Goal: Check status: Check status

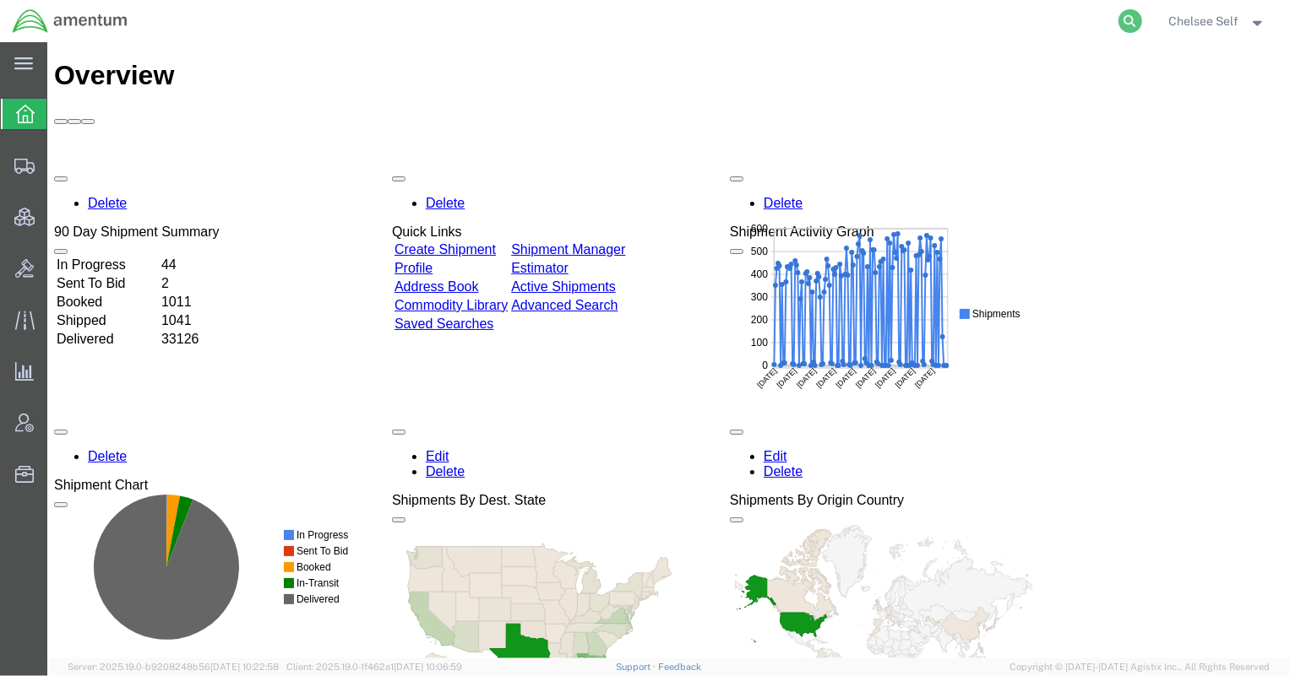
click at [998, 19] on icon at bounding box center [1130, 21] width 24 height 24
click at [973, 22] on input "search" at bounding box center [861, 21] width 513 height 41
type input "C"
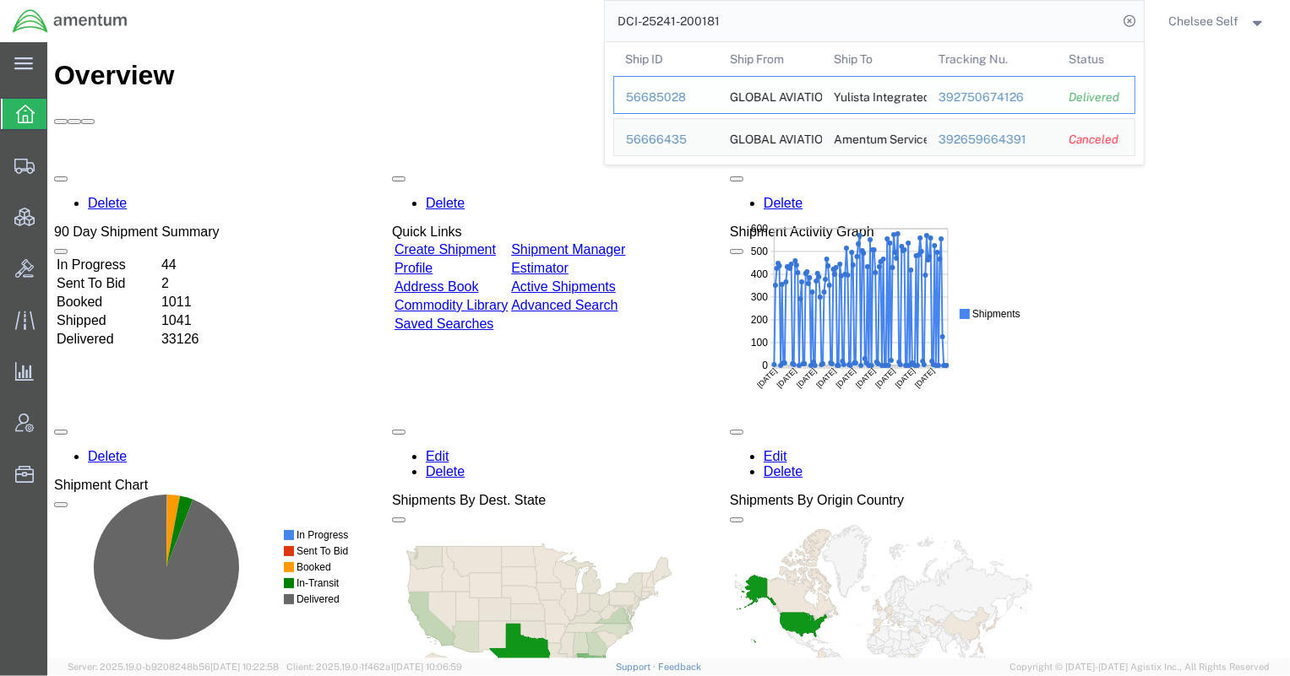
click at [955, 97] on div "392750674126" at bounding box center [990, 98] width 107 height 18
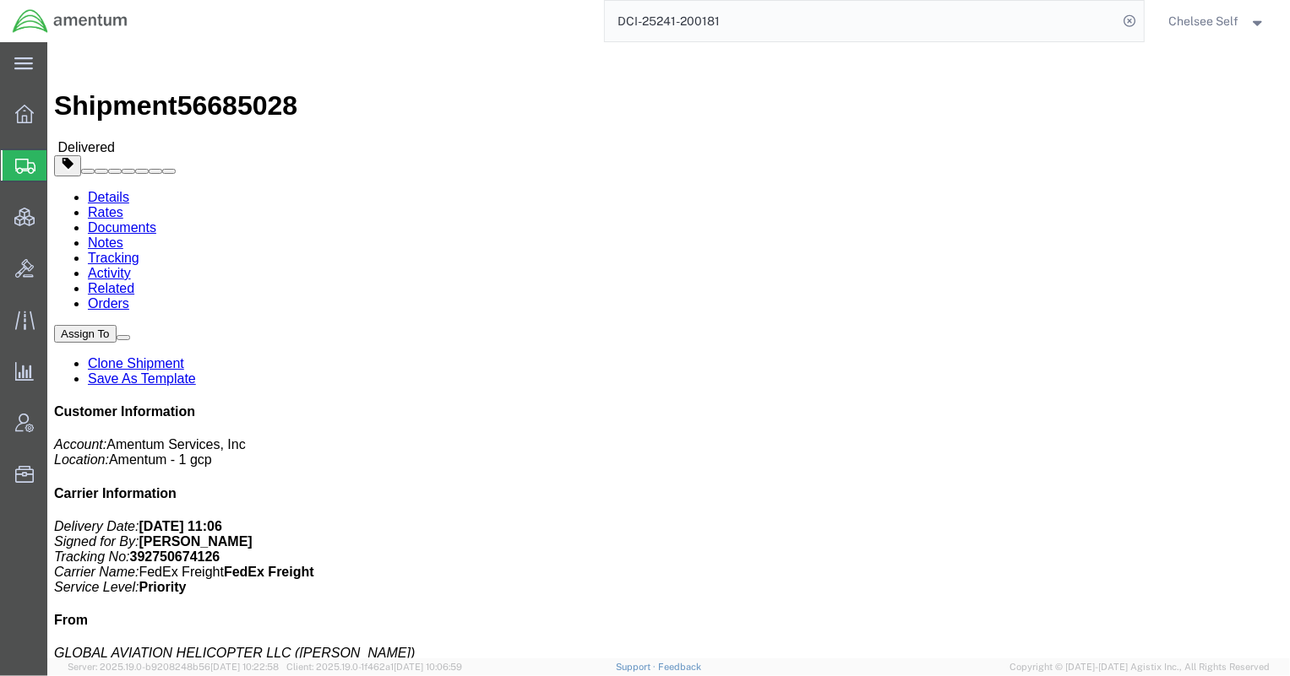
drag, startPoint x: 691, startPoint y: 235, endPoint x: 789, endPoint y: 220, distance: 99.1
click p "Customer Ref: DCI-25241-200181 Booking Number: DCI-25241-200181 Project Number:…"
drag, startPoint x: 690, startPoint y: 239, endPoint x: 868, endPoint y: 236, distance: 178.2
click p "Customer Ref: DCI-25241-200181 Booking Number: DCI-25241-200181 Project Number:…"
copy b "6118.03.03.2219.000.NCR.0000"
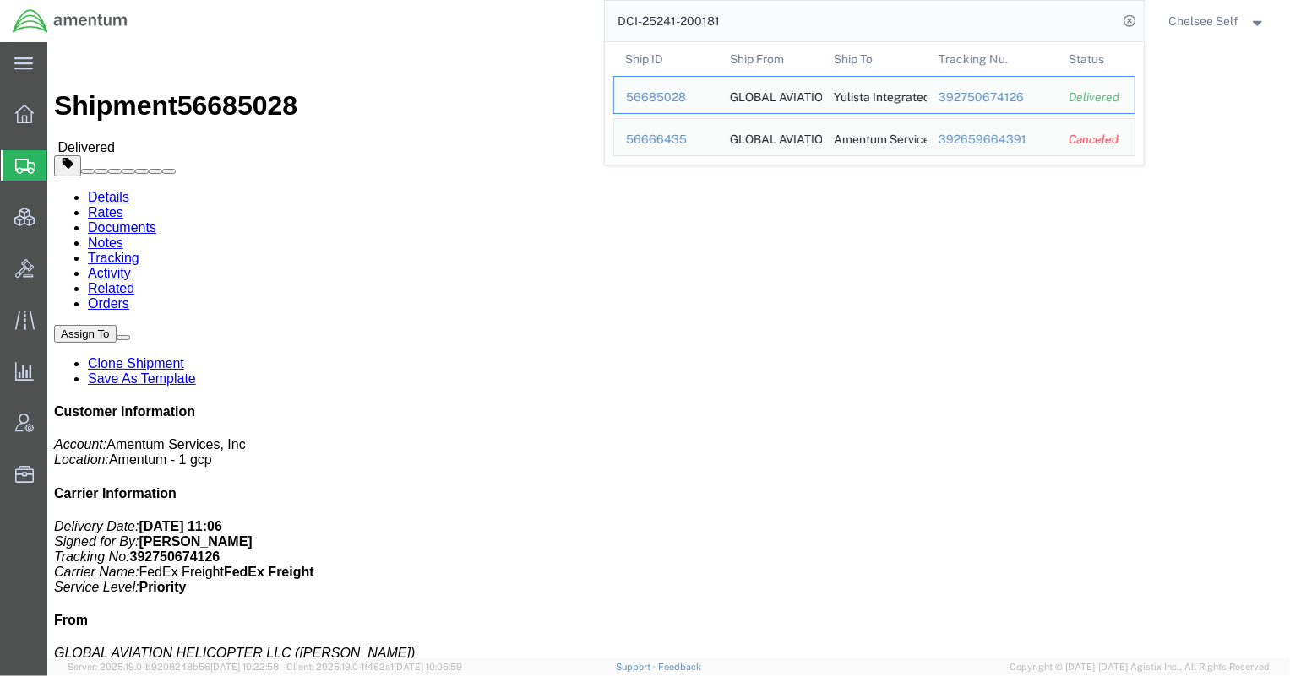
drag, startPoint x: 726, startPoint y: 17, endPoint x: 367, endPoint y: -2, distance: 359.4
click at [367, 0] on html "main_menu Created with Sketch. Collapse Menu Overview Shipments Shipment Manage…" at bounding box center [645, 338] width 1290 height 676
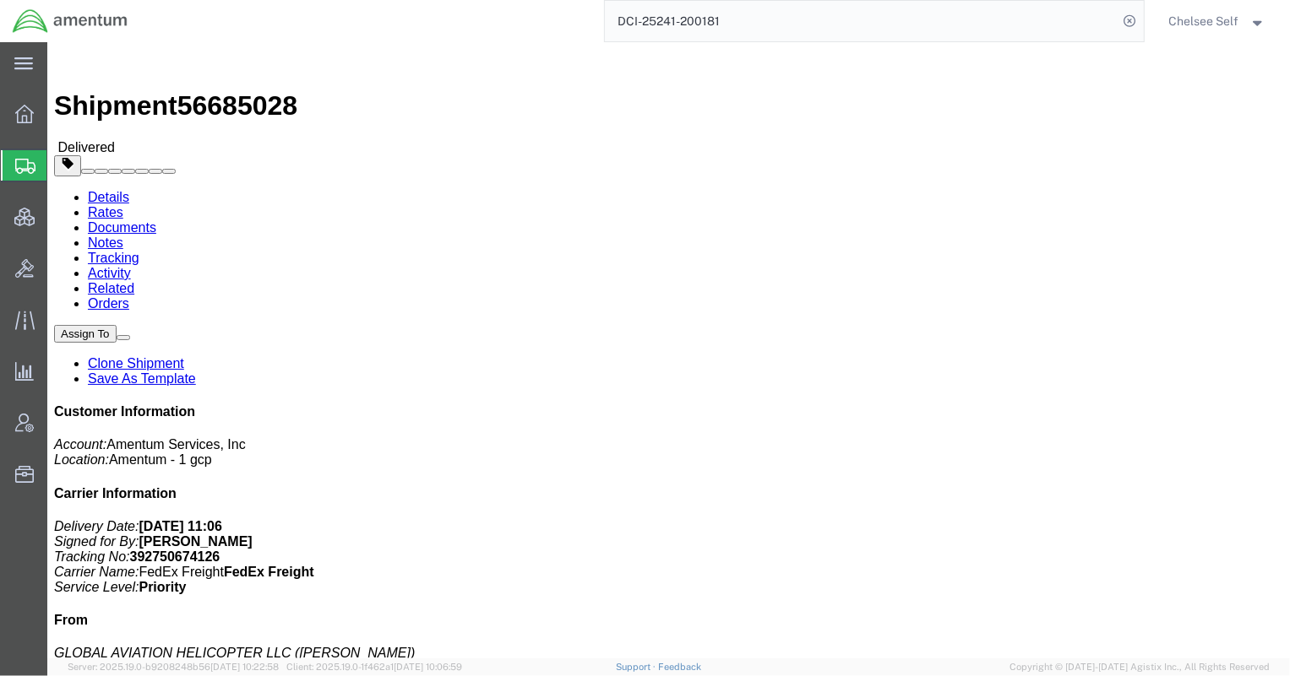
paste input "474528147445"
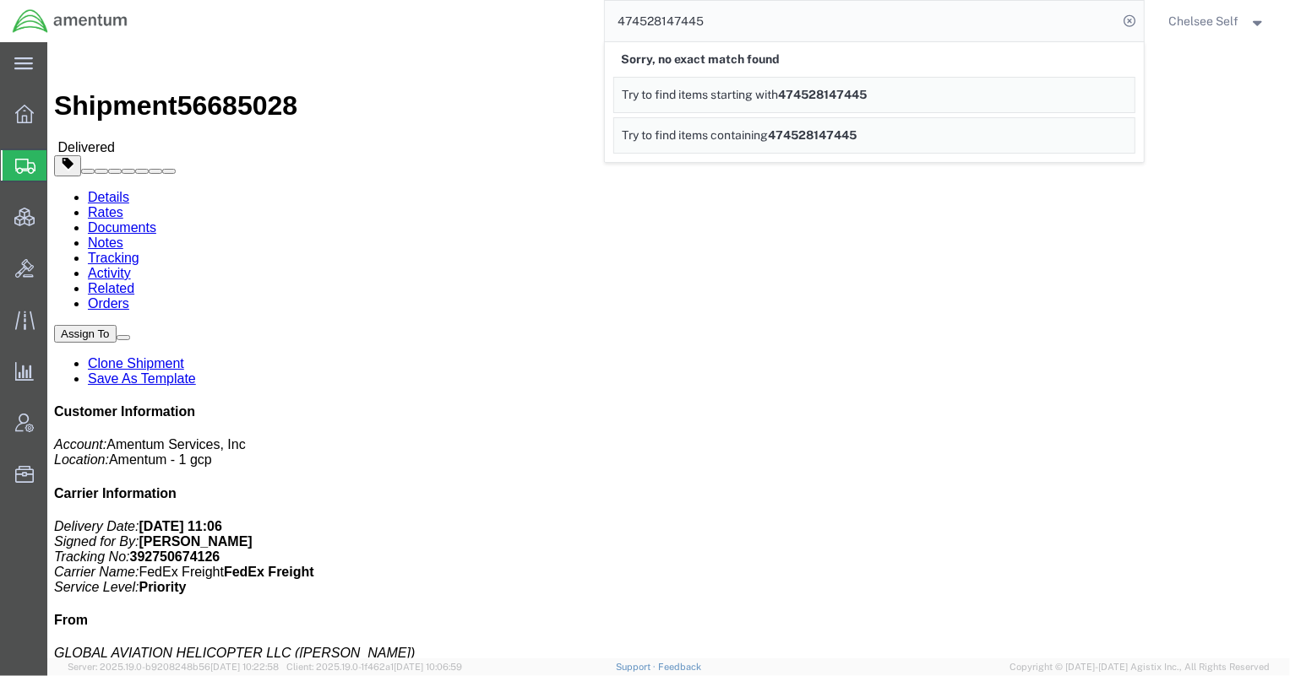
drag, startPoint x: 746, startPoint y: 18, endPoint x: 448, endPoint y: 17, distance: 298.1
click at [448, 17] on div "474528147445 Sorry, no exact match found Try to find items starting with 474528…" at bounding box center [641, 21] width 1003 height 42
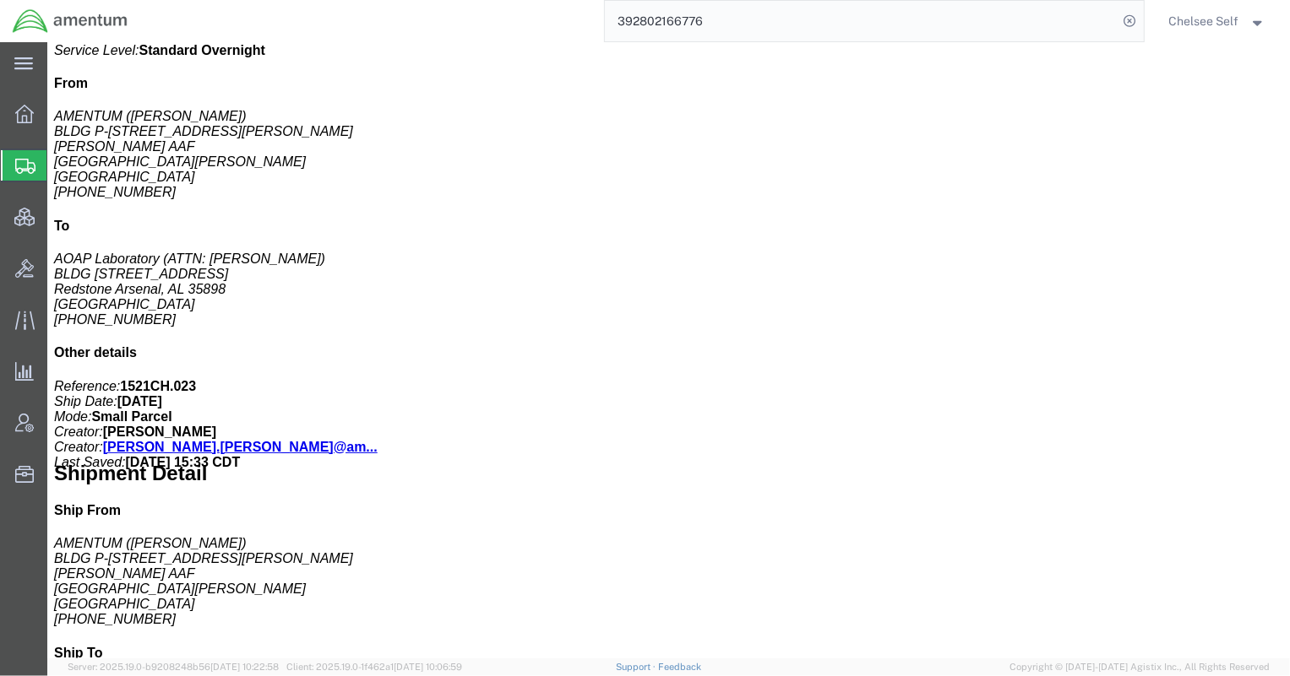
scroll to position [358, 0]
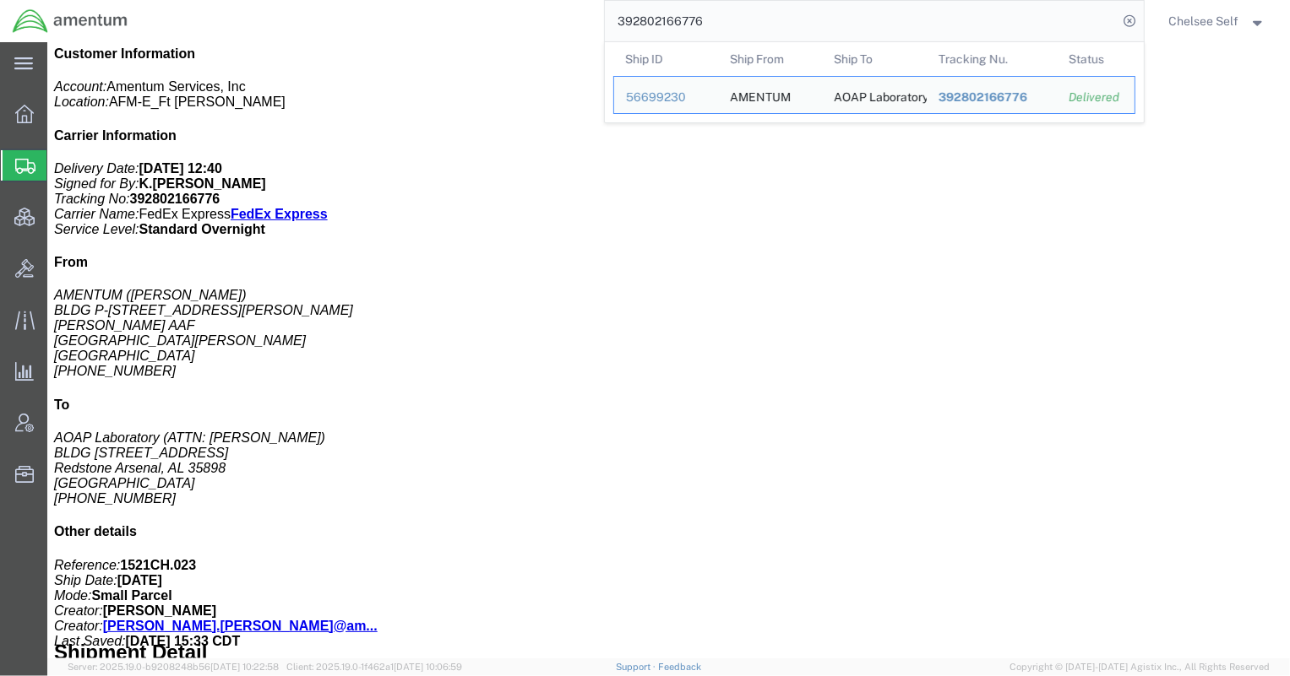
click div "# 1 1 Cardboard Box(es) Total weight: 2.00 LBS ( dim ) Tracking: 392802166776 D…"
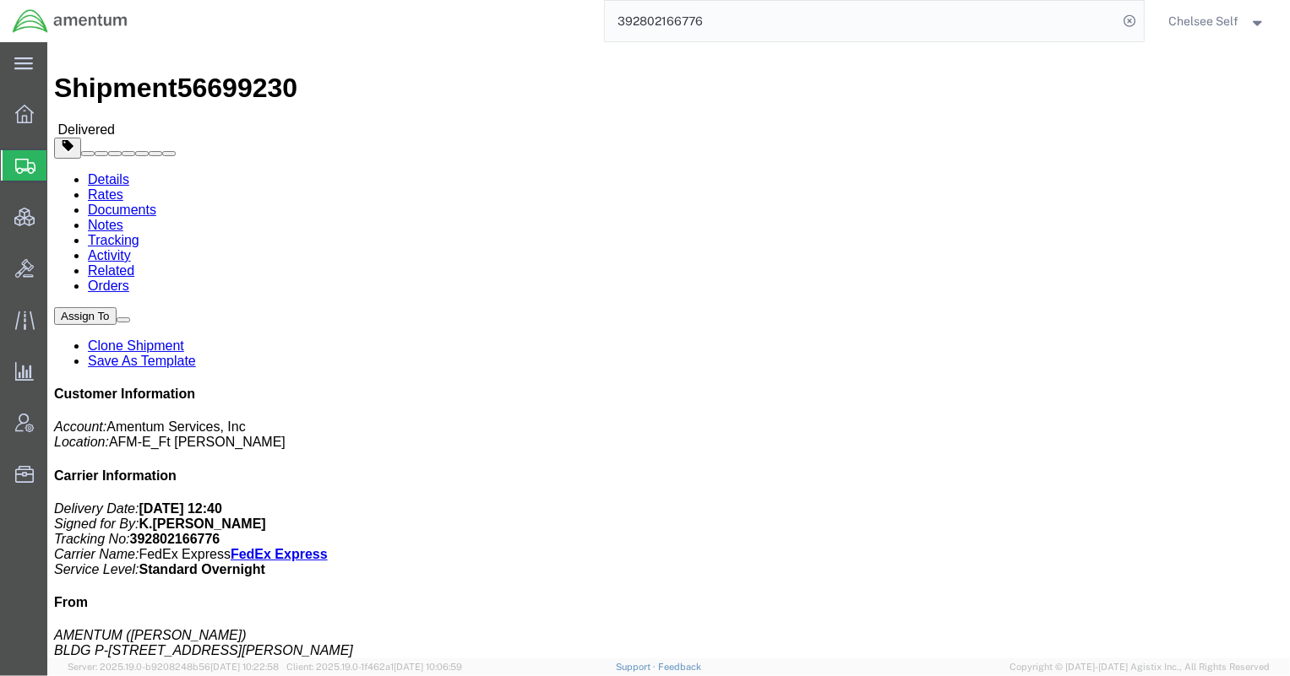
scroll to position [0, 0]
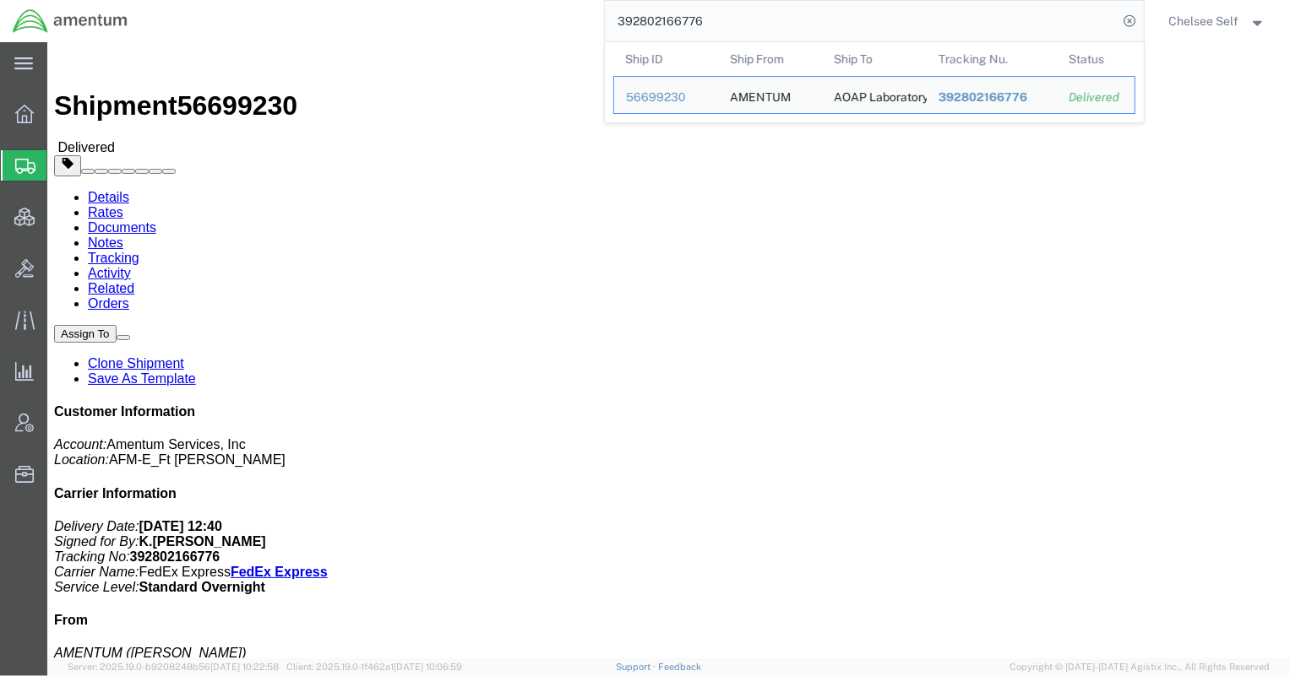
drag, startPoint x: 748, startPoint y: 24, endPoint x: 444, endPoint y: -11, distance: 306.1
click at [444, 0] on html "main_menu Created with Sketch. Collapse Menu Overview Shipments Shipment Manage…" at bounding box center [645, 338] width 1290 height 676
paste input "884273314353"
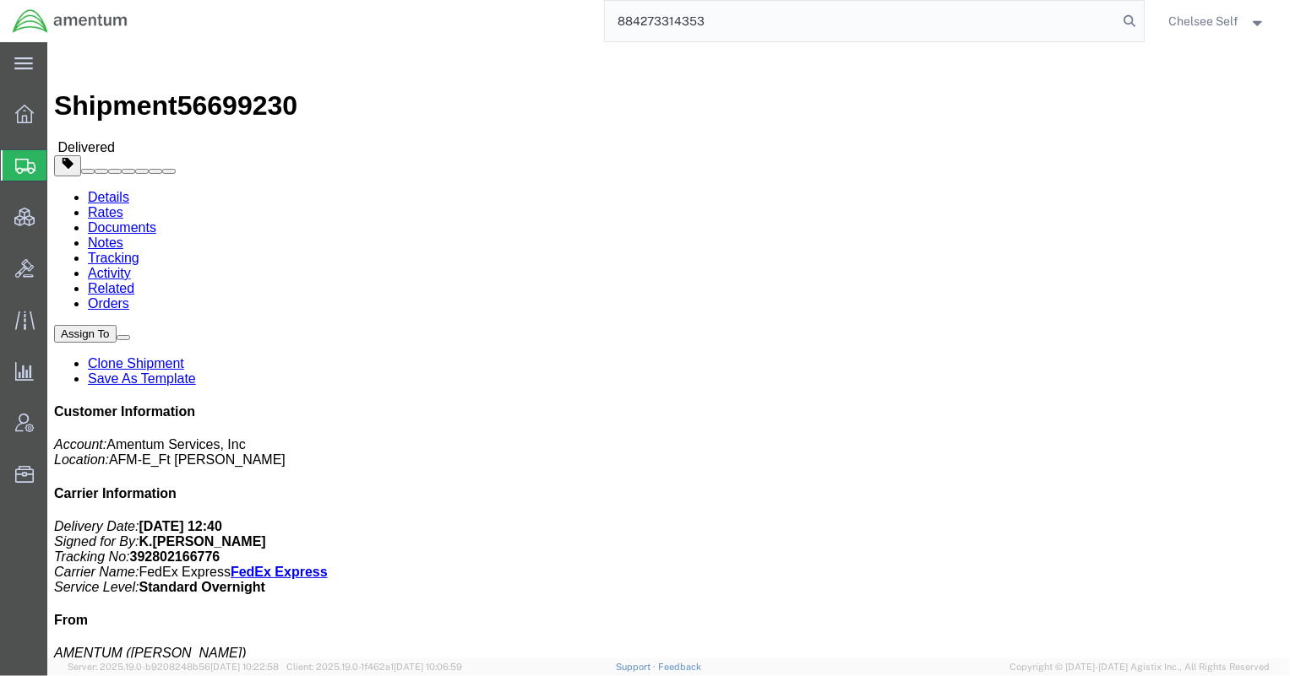
type input "884273314353"
click at [773, 19] on input "884273314353" at bounding box center [861, 21] width 513 height 41
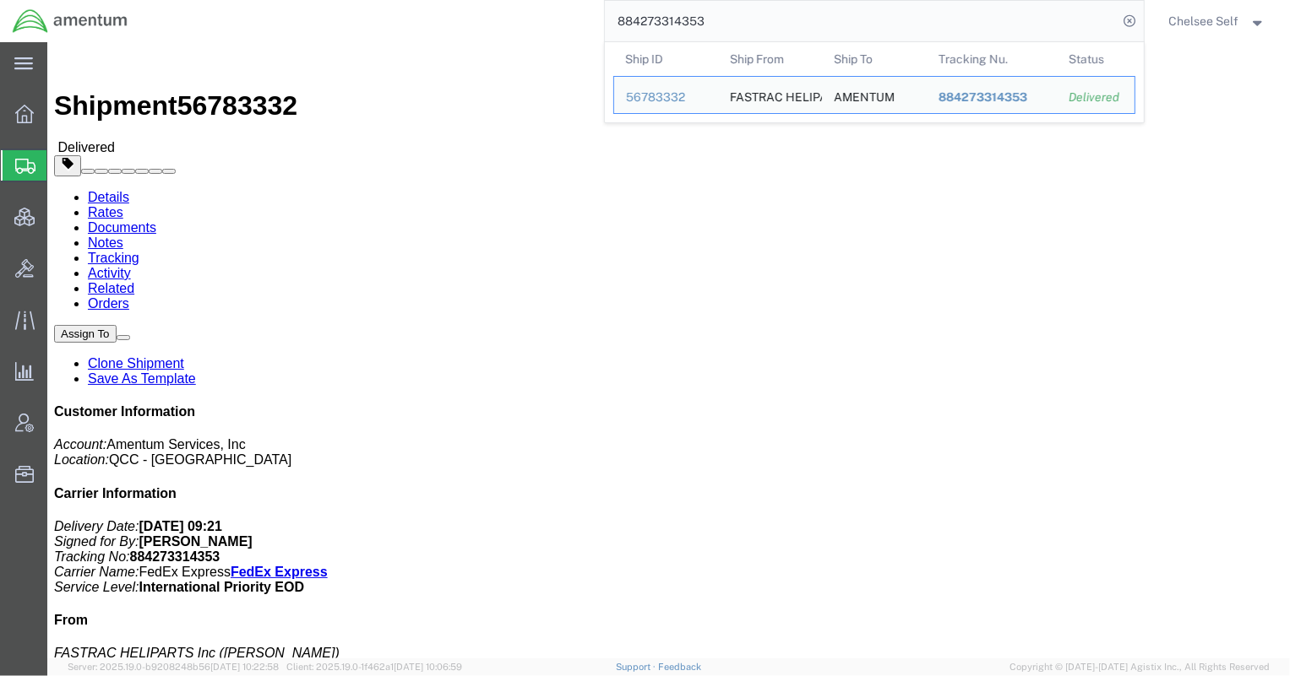
drag, startPoint x: 481, startPoint y: 14, endPoint x: 426, endPoint y: 8, distance: 56.1
click at [426, 8] on div "884273314353 Ship ID Ship From Ship To Tracking Nu. Status Ship ID 56783332 Shi…" at bounding box center [641, 21] width 1003 height 42
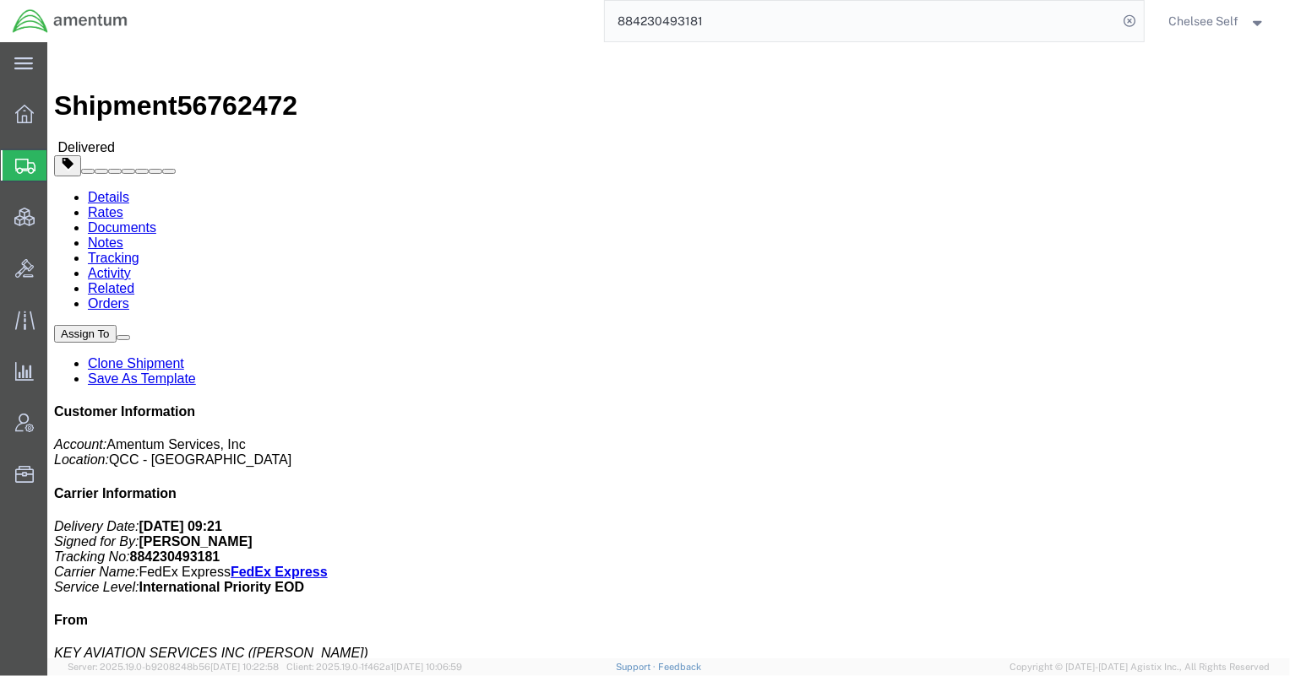
drag, startPoint x: 752, startPoint y: 19, endPoint x: 369, endPoint y: -9, distance: 383.6
click at [369, 0] on html "main_menu Created with Sketch. Collapse Menu Overview Shipments Shipment Manage…" at bounding box center [645, 338] width 1290 height 676
type input "884267607939"
